Goal: Check status

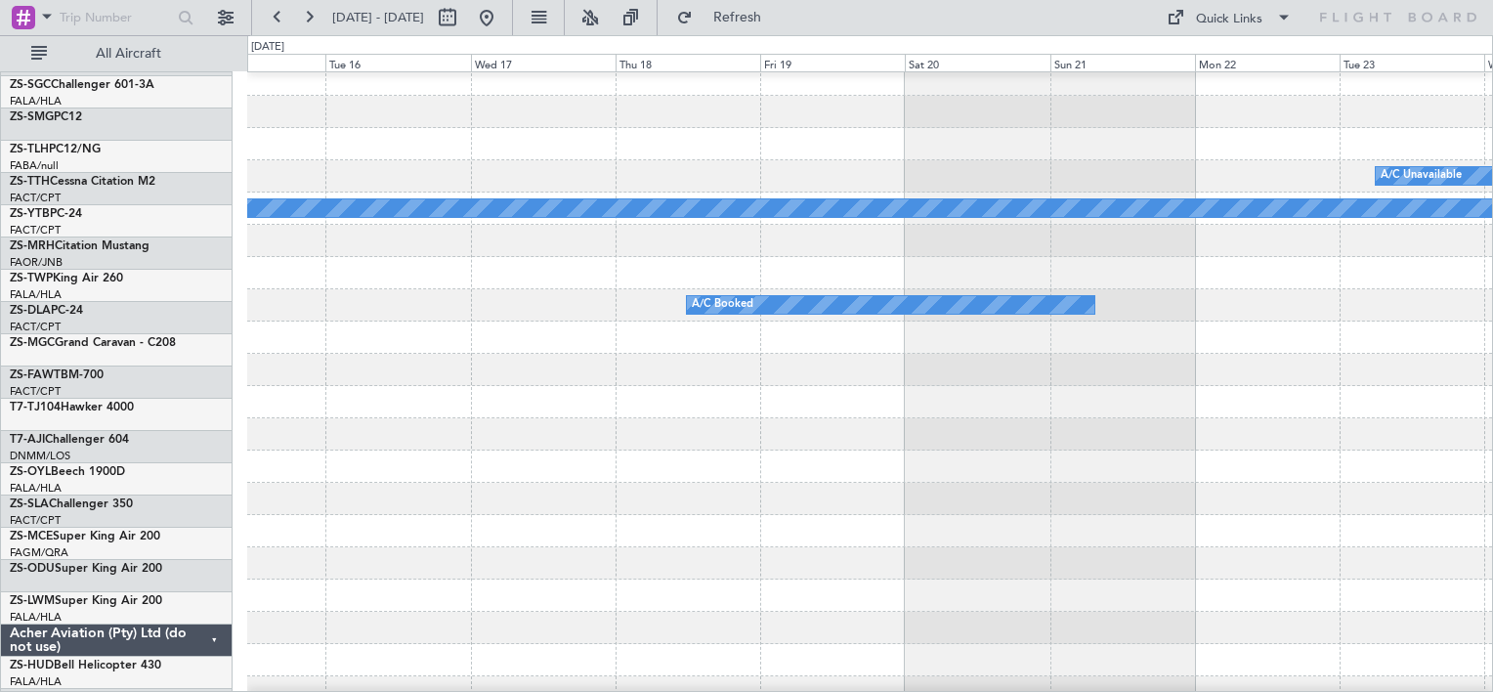
scroll to position [850, 0]
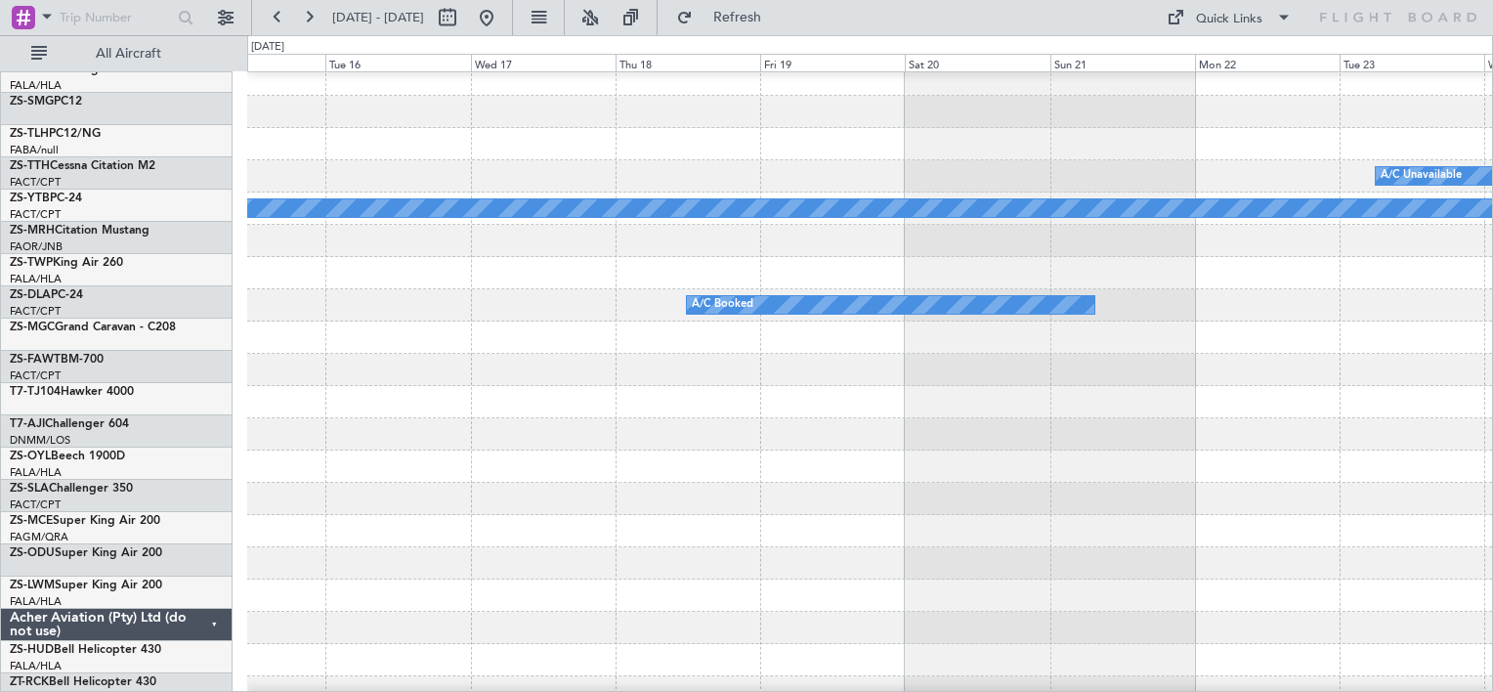
click at [528, 457] on div at bounding box center [869, 467] width 1245 height 32
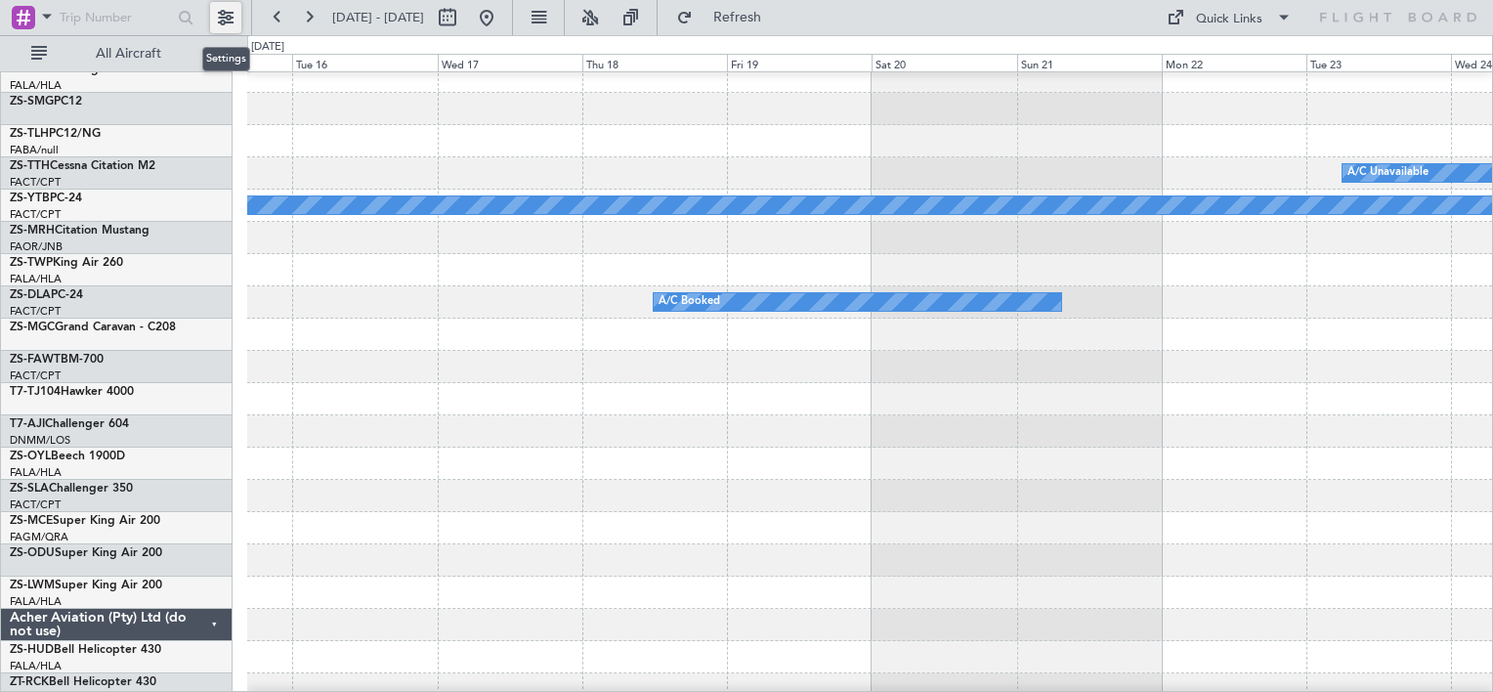
click at [231, 18] on button at bounding box center [225, 17] width 31 height 31
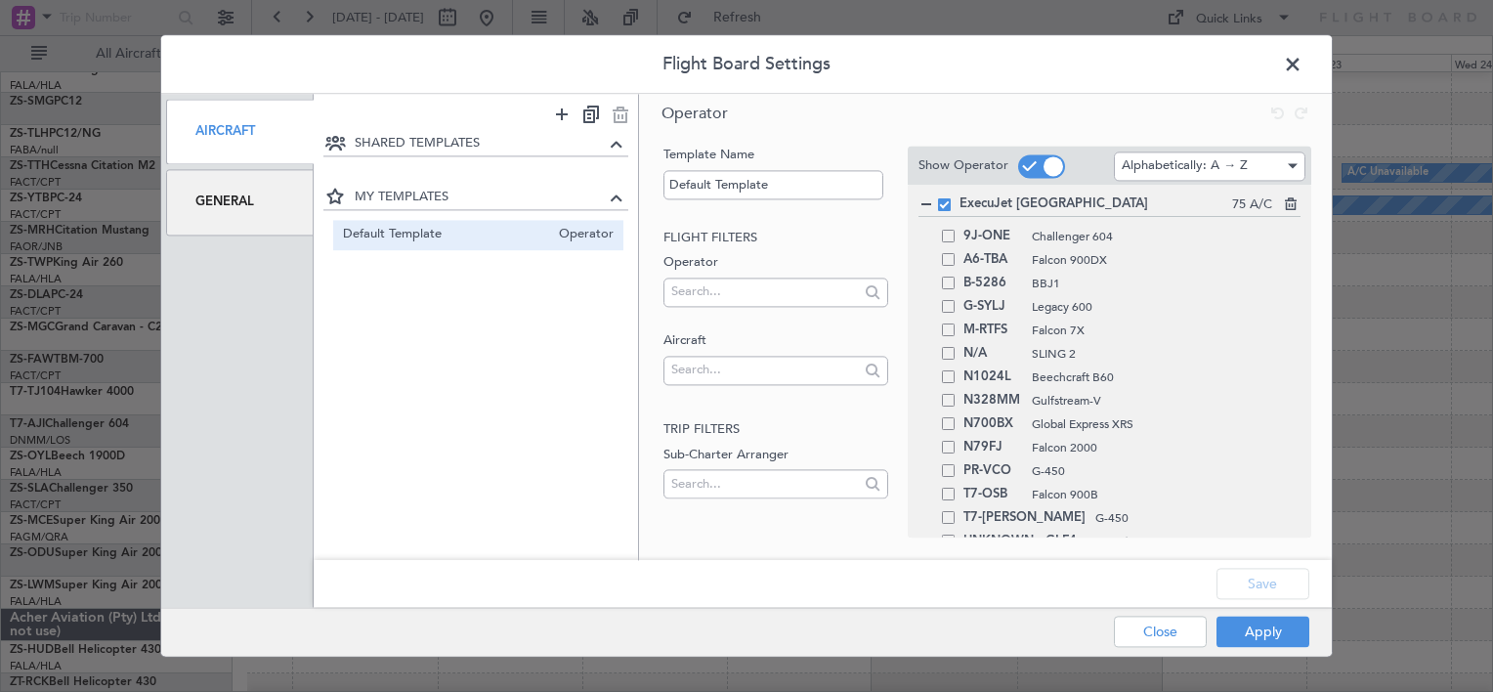
click at [1303, 71] on span at bounding box center [1303, 69] width 0 height 39
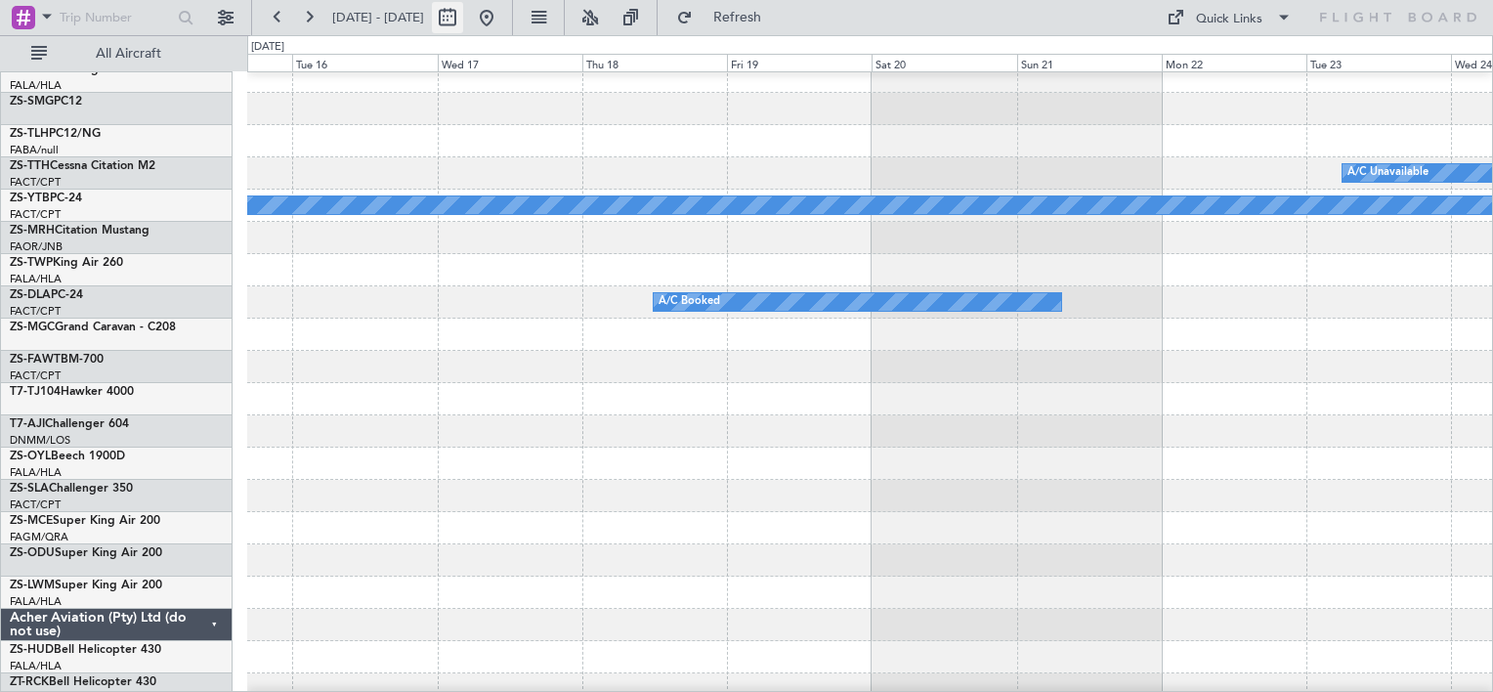
click at [463, 20] on button at bounding box center [447, 17] width 31 height 31
select select "12"
select select "2025"
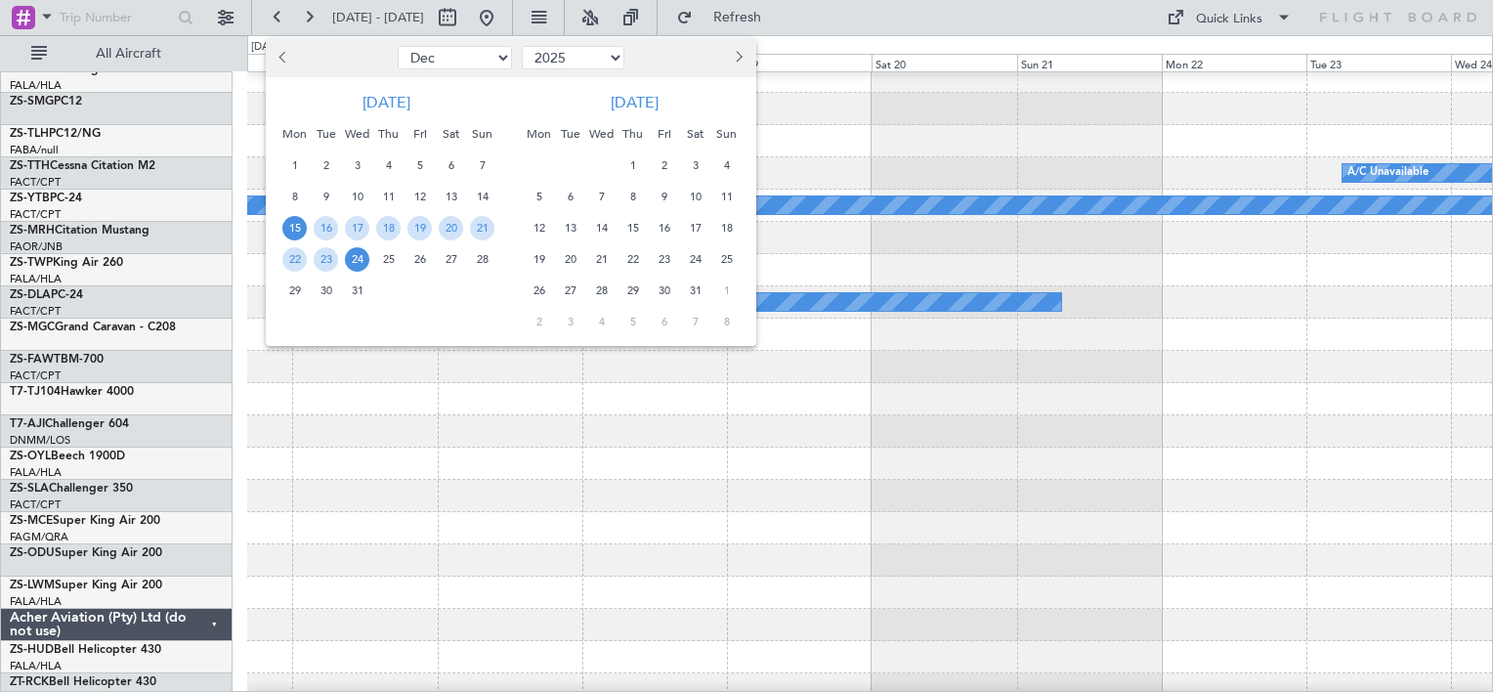
click at [284, 63] on span "Previous month" at bounding box center [285, 57] width 12 height 12
select select "8"
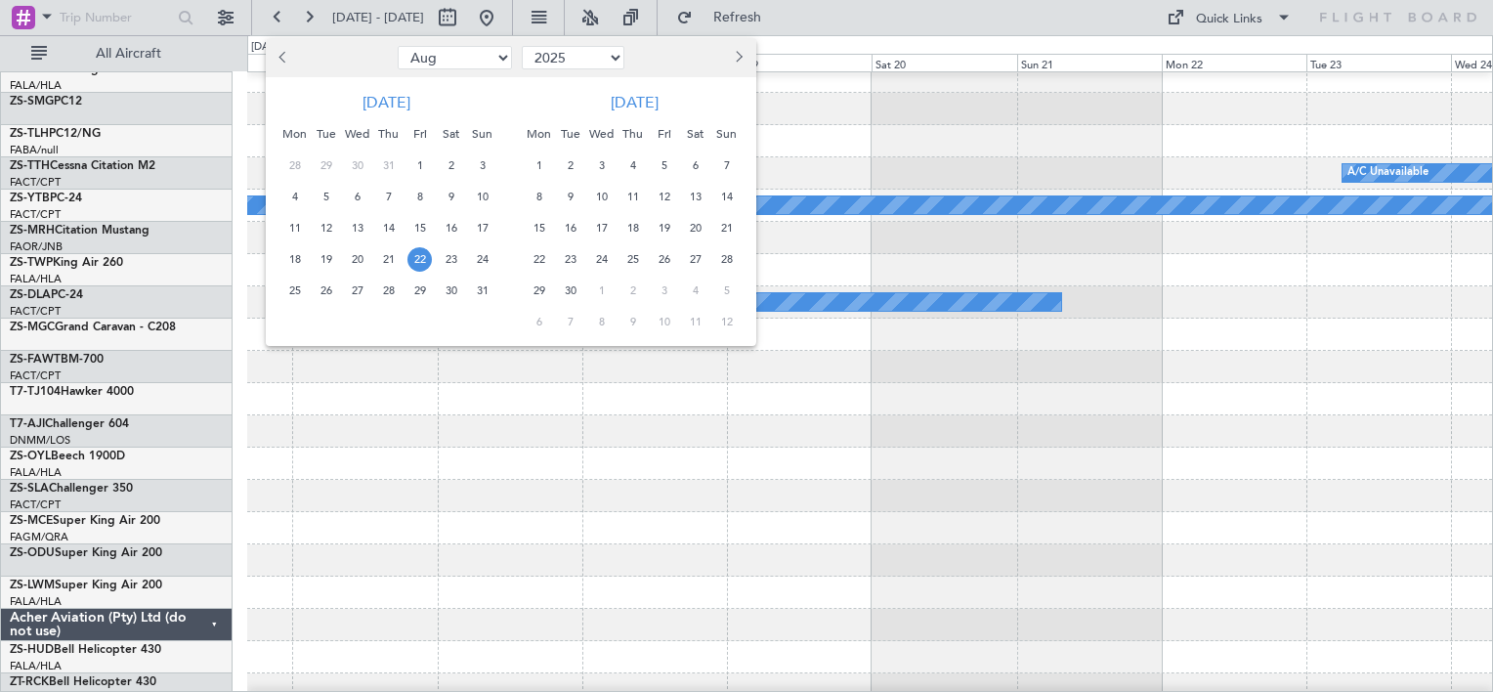
click at [430, 262] on span "22" at bounding box center [420, 259] width 24 height 24
click at [479, 257] on span "24" at bounding box center [482, 259] width 24 height 24
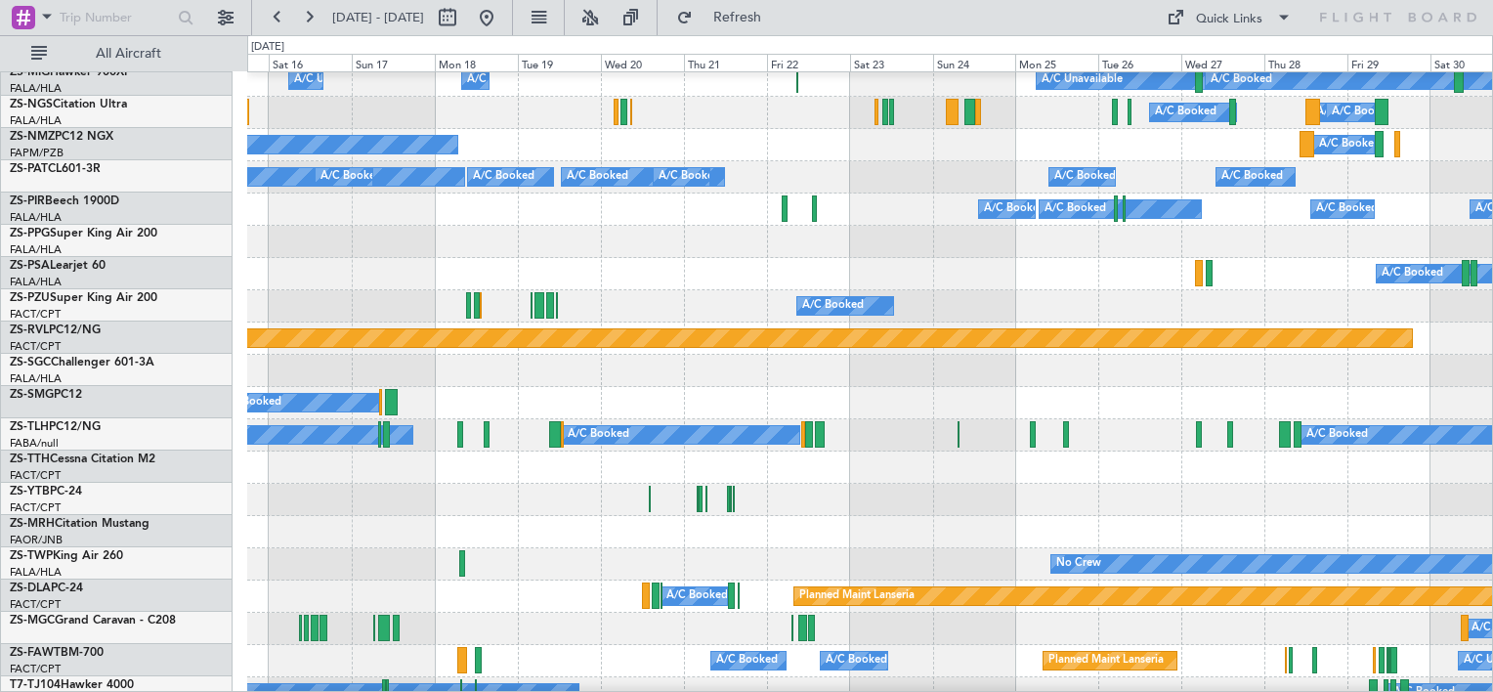
scroll to position [264, 0]
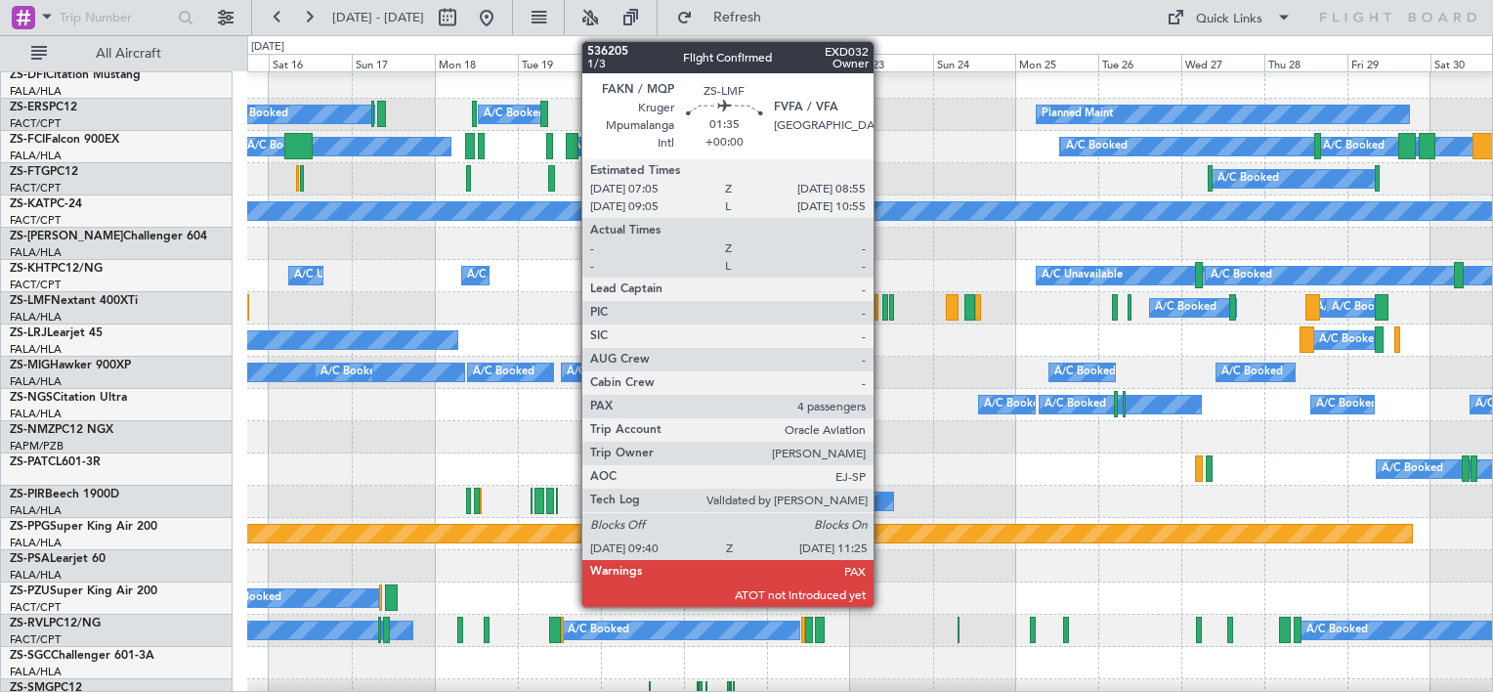
click at [883, 305] on div at bounding box center [886, 307] width 7 height 26
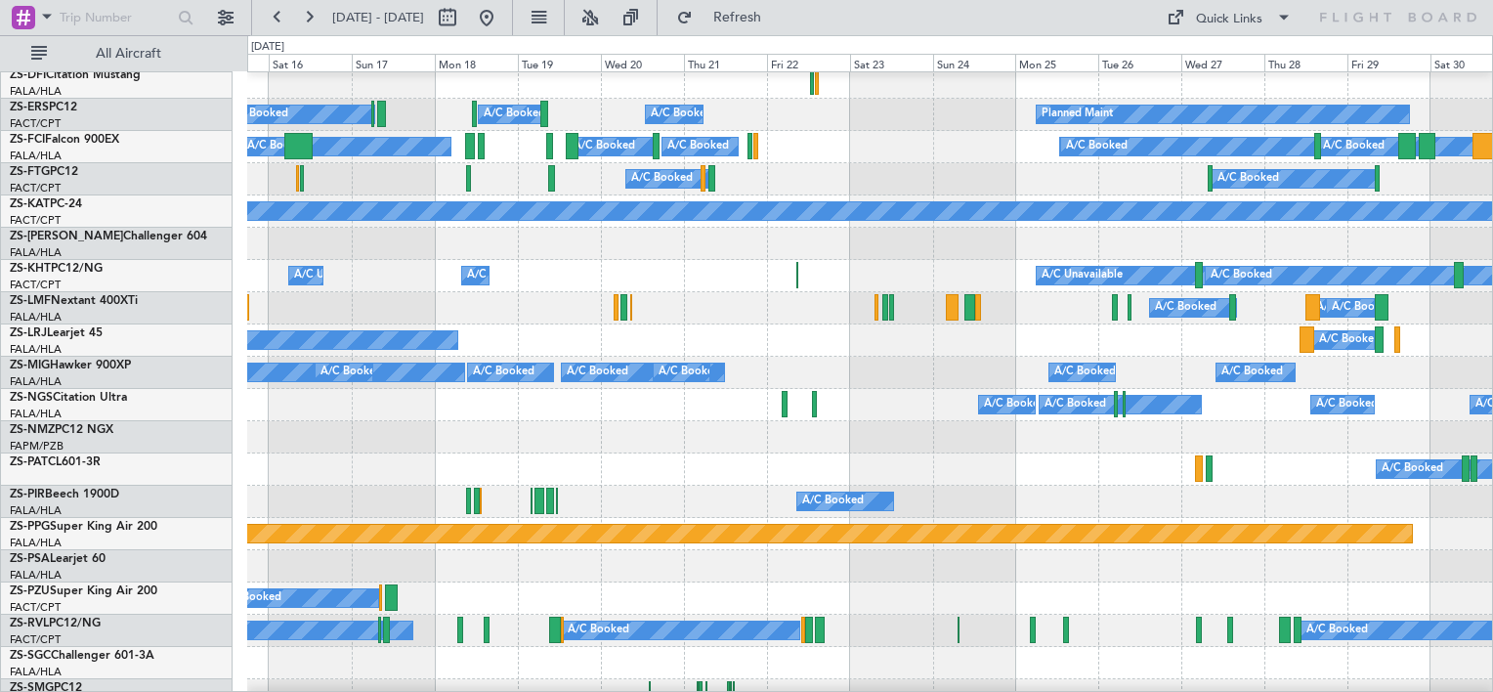
click at [684, 331] on div "A/C Booked A/C Booked A/C Booked A/C Booked A/C Booked" at bounding box center [869, 341] width 1245 height 32
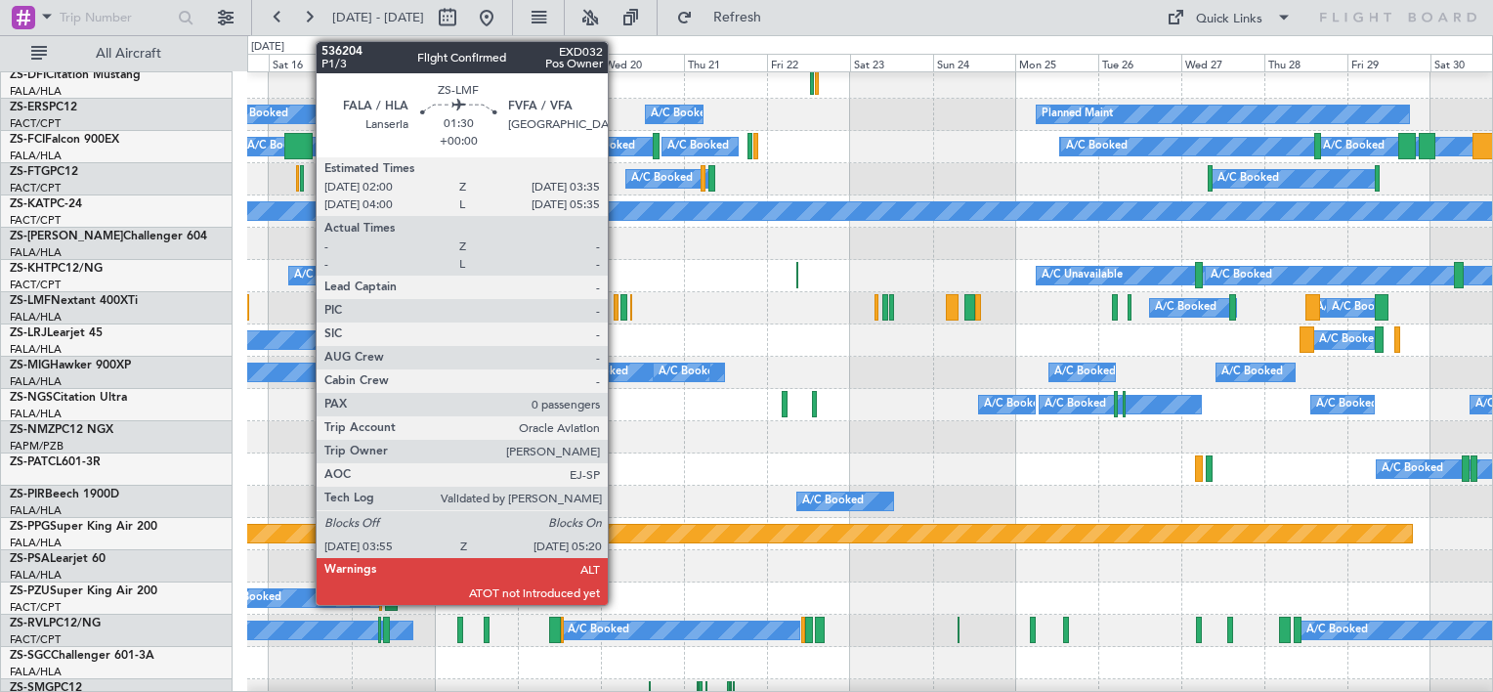
click at [617, 309] on div at bounding box center [617, 307] width 6 height 26
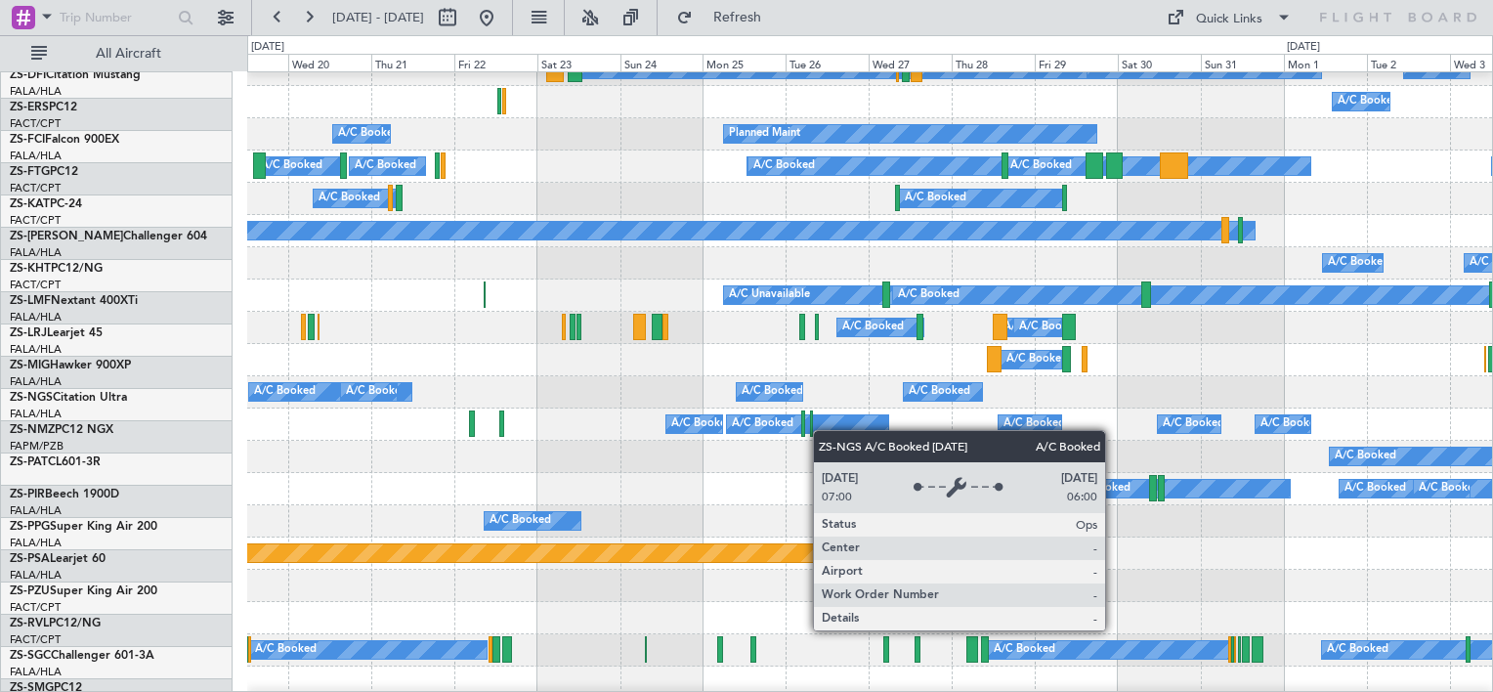
scroll to position [239, 0]
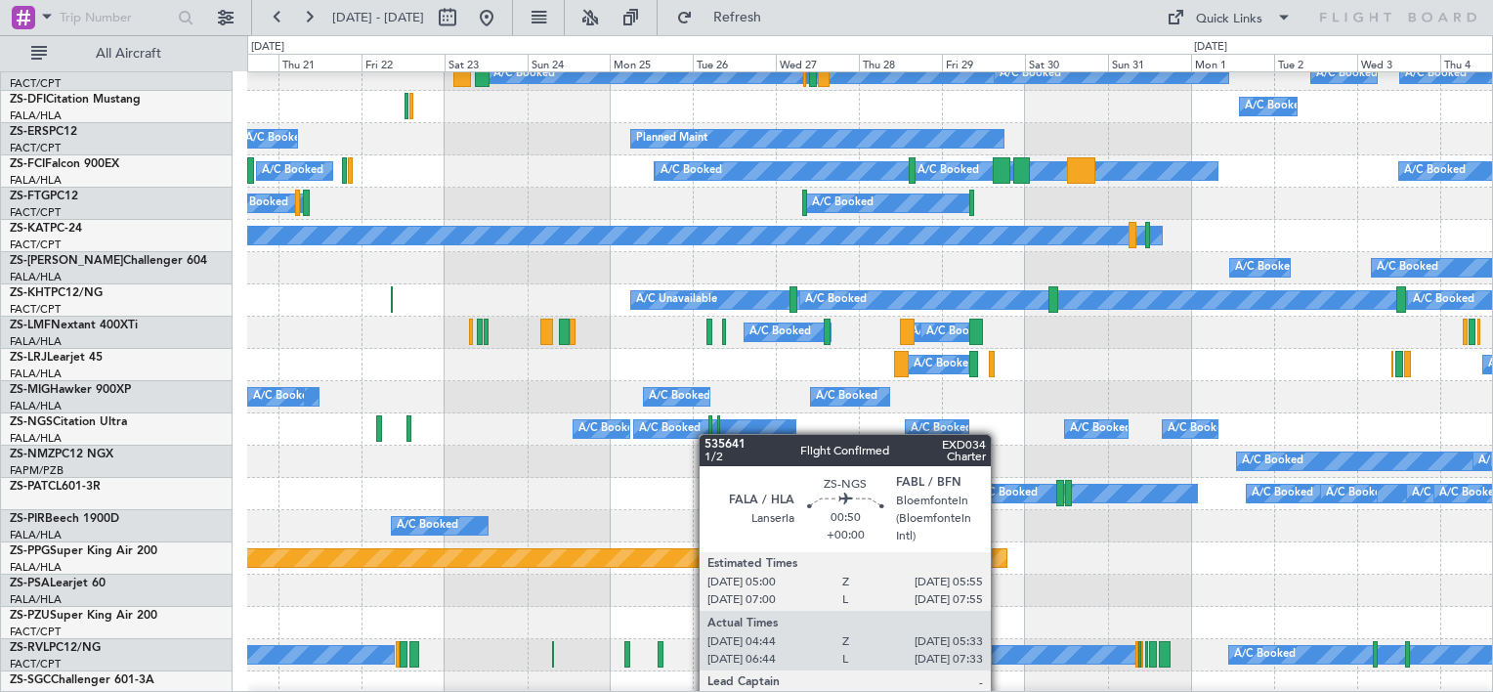
click at [709, 434] on div at bounding box center [711, 428] width 4 height 26
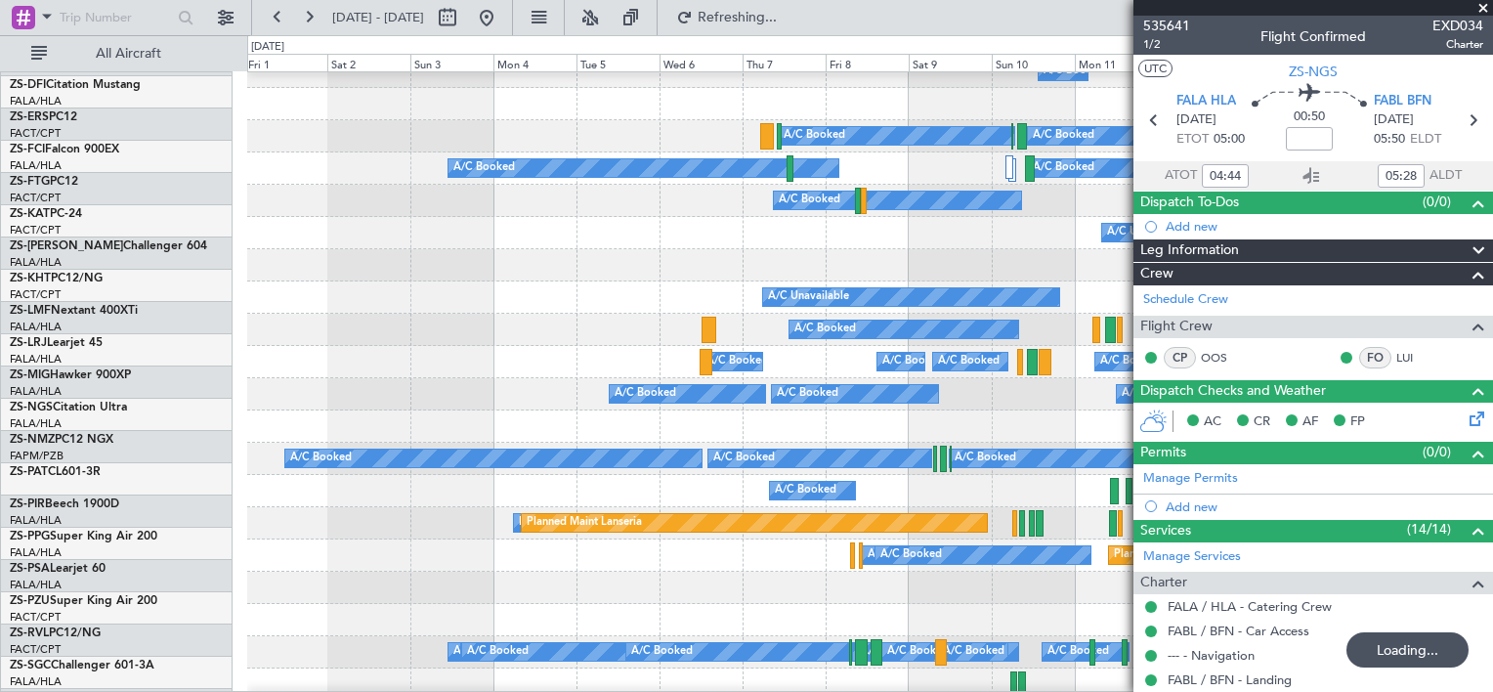
scroll to position [242, 0]
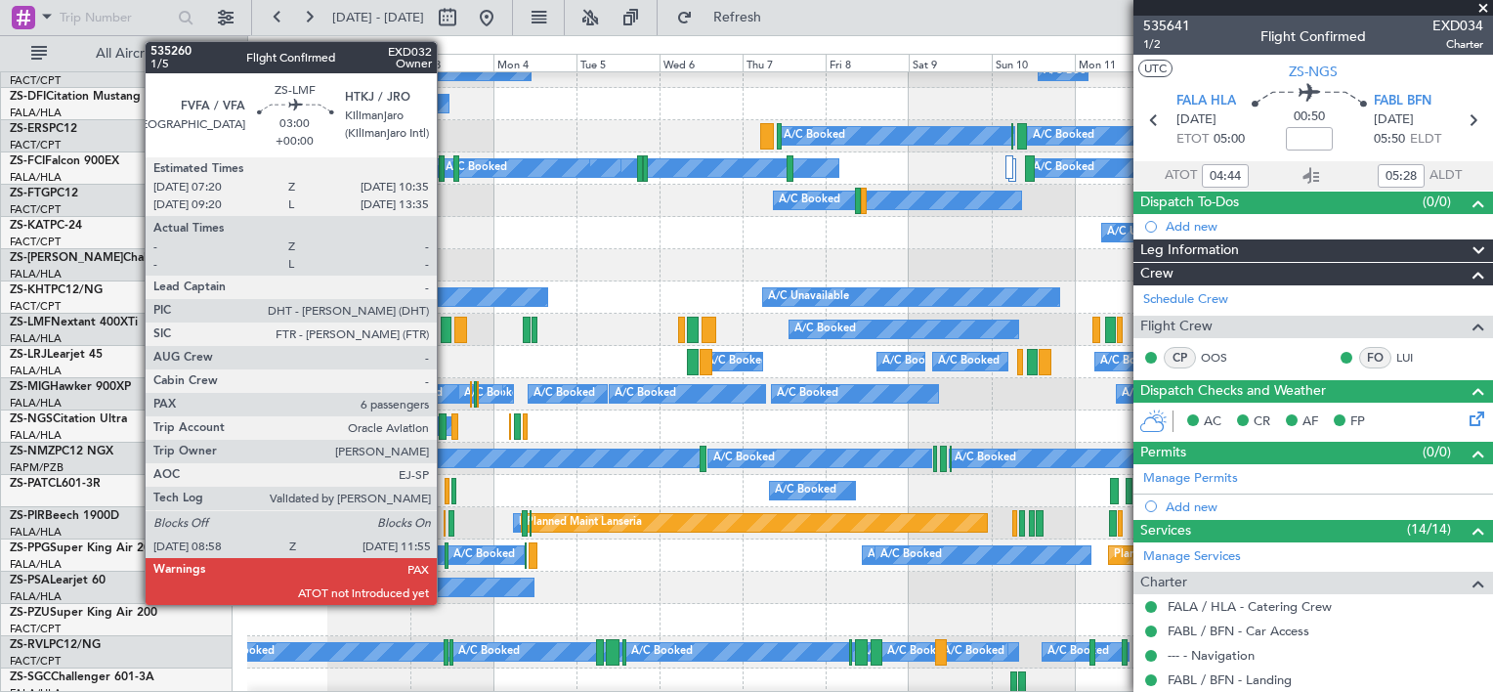
click at [446, 332] on div at bounding box center [446, 330] width 11 height 26
